Goal: Task Accomplishment & Management: Manage account settings

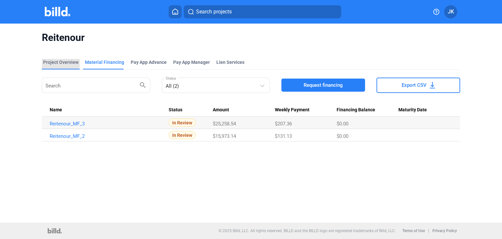
click at [47, 62] on div "Project Overview" at bounding box center [60, 62] width 35 height 7
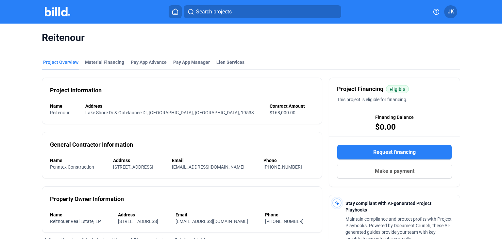
click at [63, 13] on img at bounding box center [58, 11] width 26 height 9
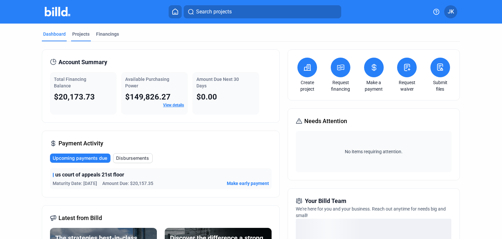
click at [76, 32] on div "Projects" at bounding box center [80, 34] width 17 height 7
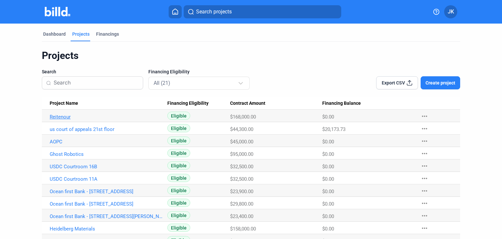
click at [59, 116] on link "Reitenour" at bounding box center [107, 117] width 114 height 6
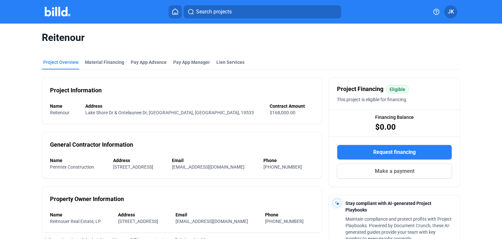
scroll to position [5, 0]
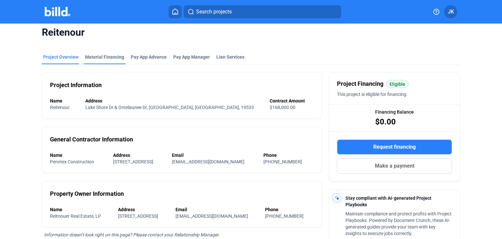
click at [110, 61] on div "Material Financing" at bounding box center [105, 59] width 42 height 10
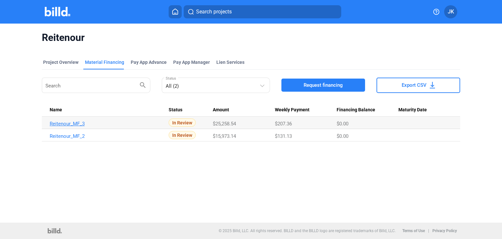
click at [71, 123] on link "Reitenour_MF_3" at bounding box center [107, 124] width 114 height 6
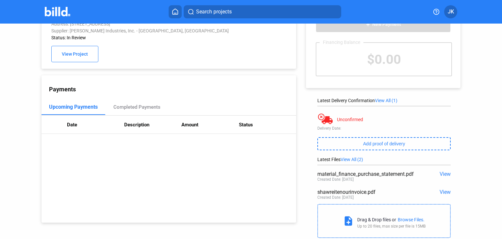
scroll to position [26, 0]
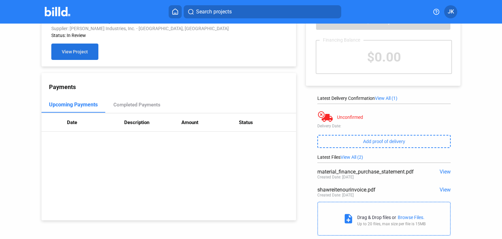
click at [77, 56] on button "View Project" at bounding box center [74, 52] width 47 height 16
